Goal: Find specific page/section: Find specific page/section

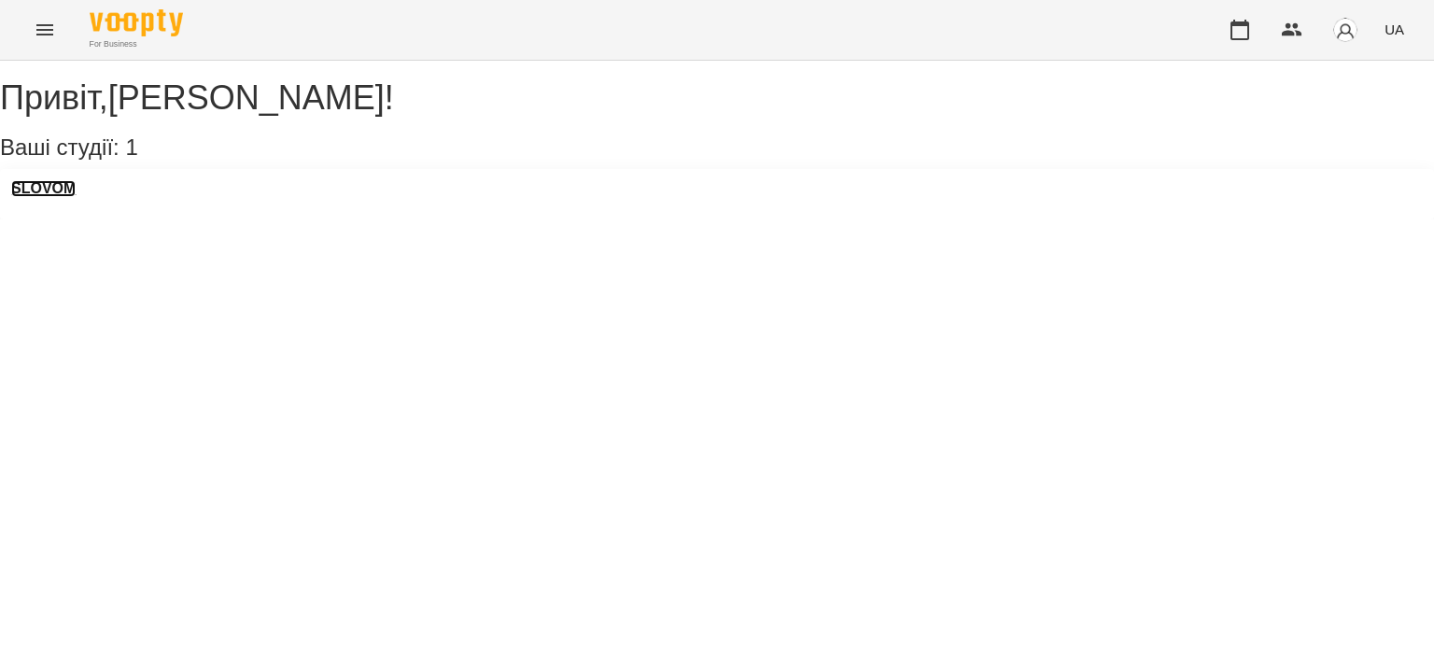
click at [71, 197] on h3 "SLOVOM" at bounding box center [43, 188] width 64 height 17
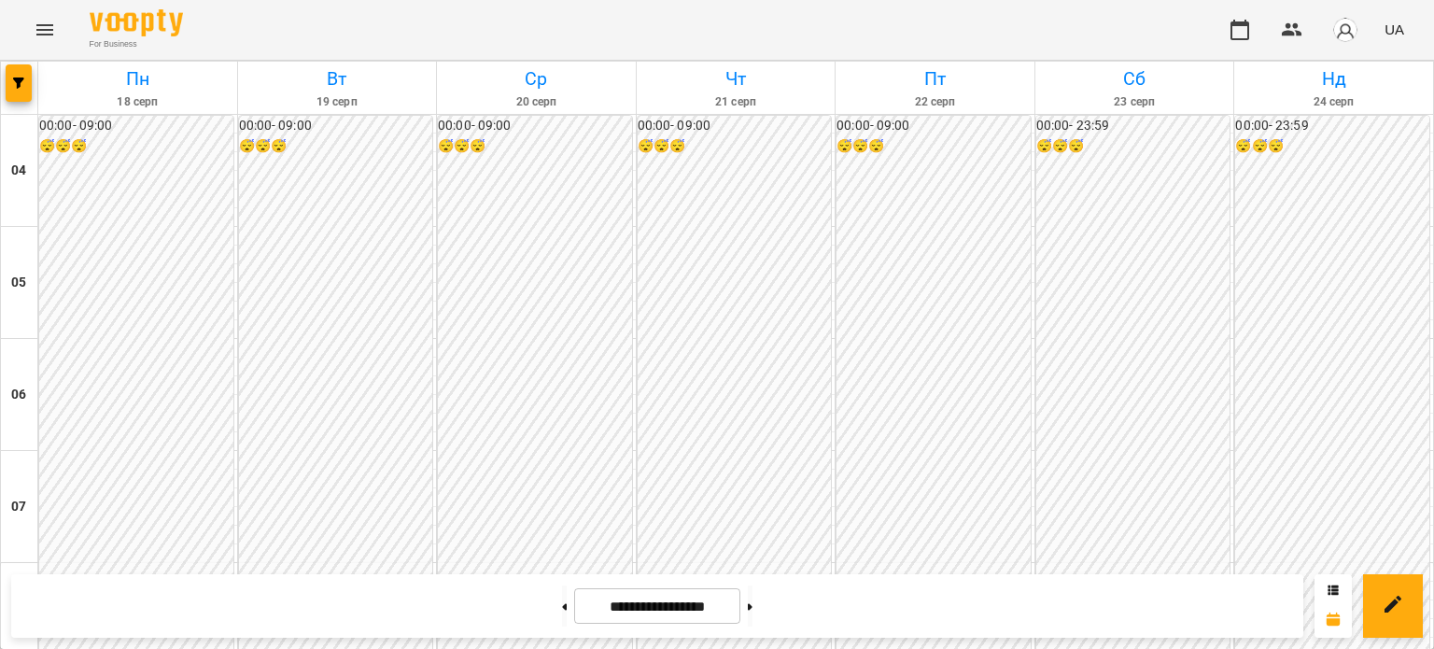
scroll to position [1110, 0]
click at [563, 608] on icon at bounding box center [565, 606] width 5 height 7
type input "**********"
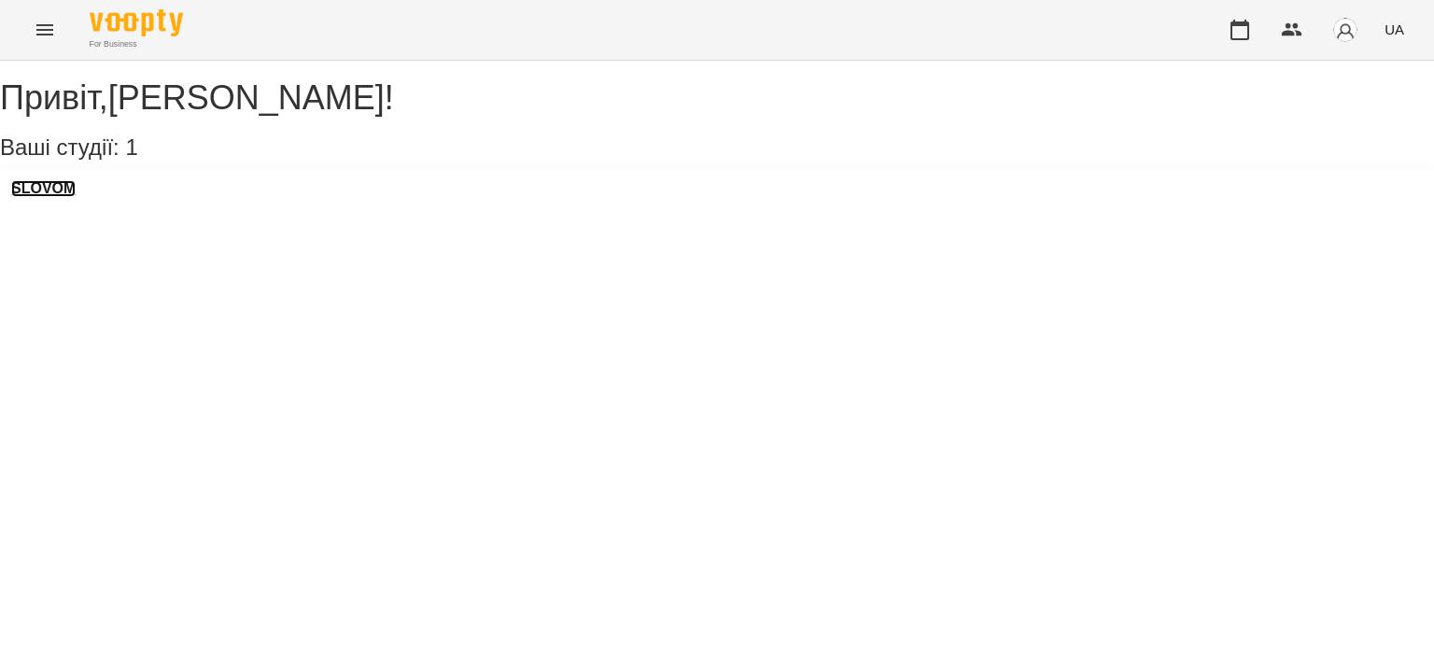
click at [76, 197] on h3 "SLOVOM" at bounding box center [43, 188] width 64 height 17
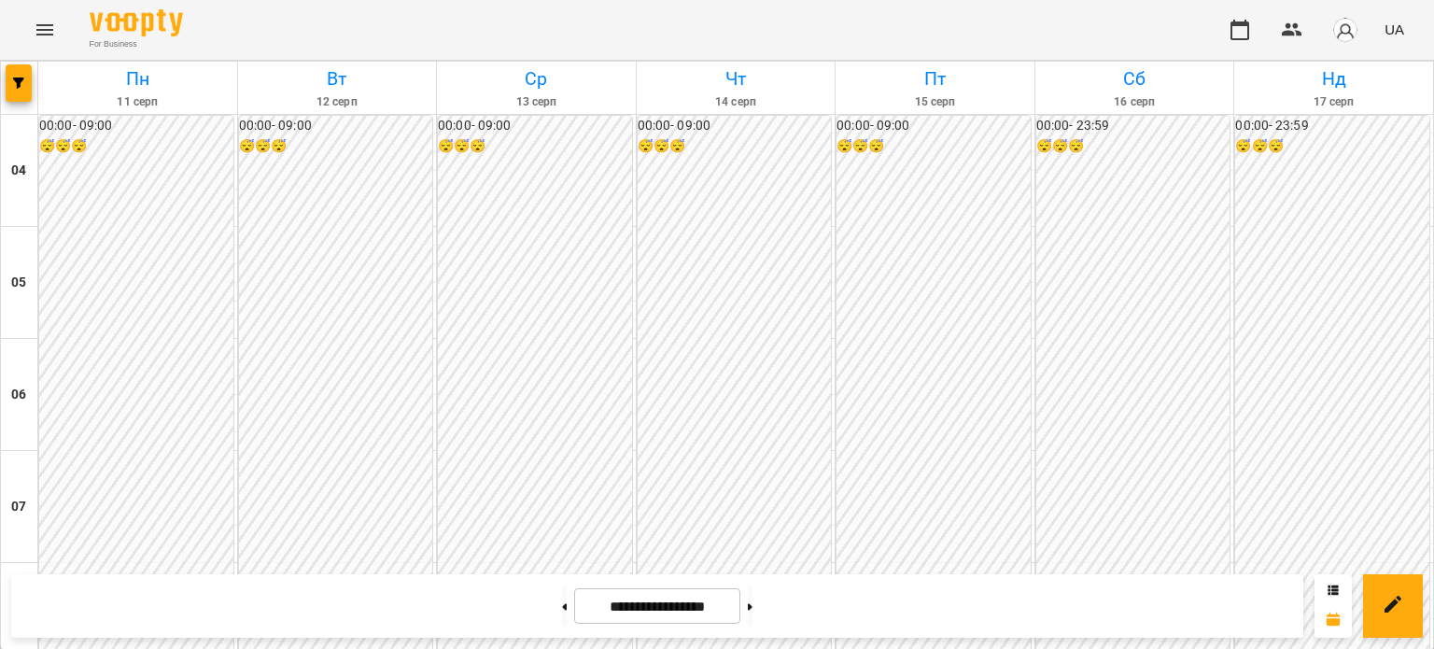
scroll to position [392, 0]
